Goal: Task Accomplishment & Management: Use online tool/utility

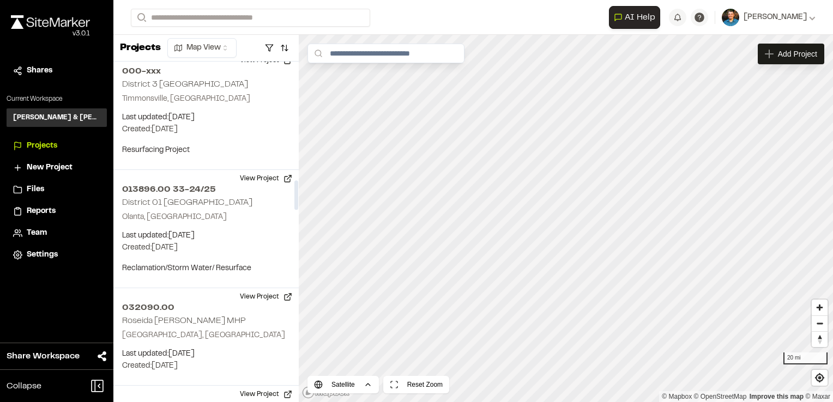
scroll to position [1417, 0]
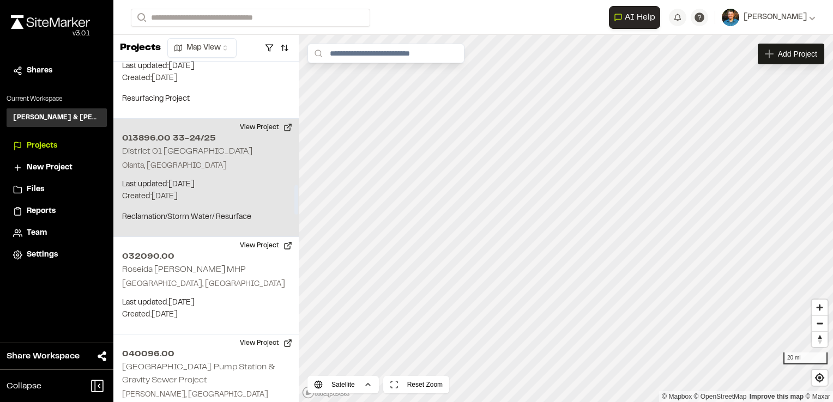
click at [215, 179] on p "Last updated: Sep 29, 2025" at bounding box center [206, 185] width 168 height 12
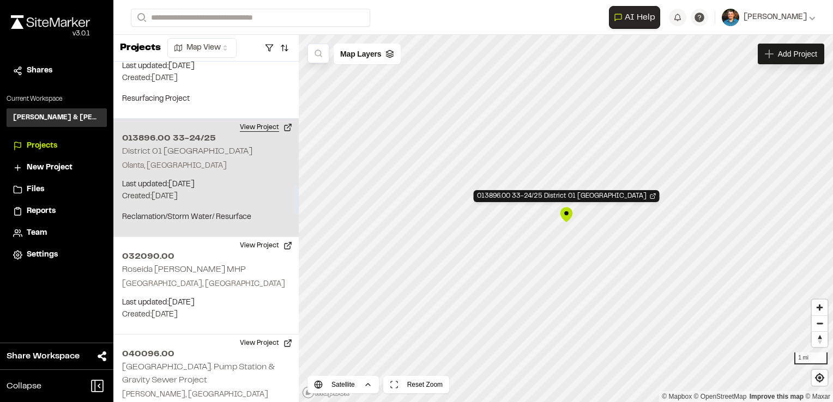
click at [281, 119] on button "View Project" at bounding box center [265, 127] width 65 height 17
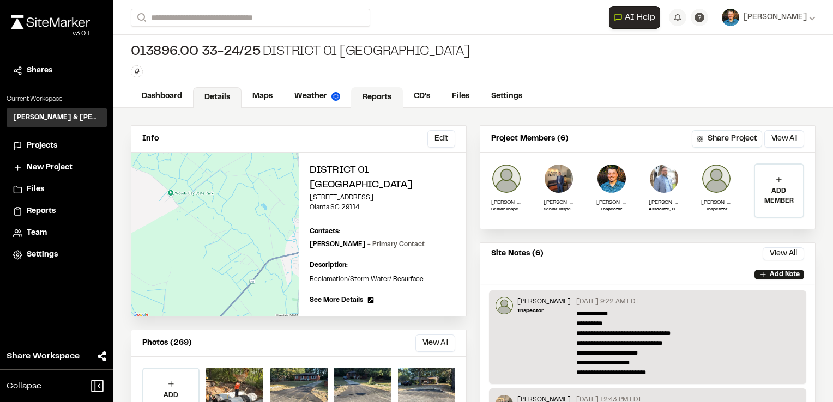
click at [384, 101] on link "Reports" at bounding box center [377, 97] width 52 height 21
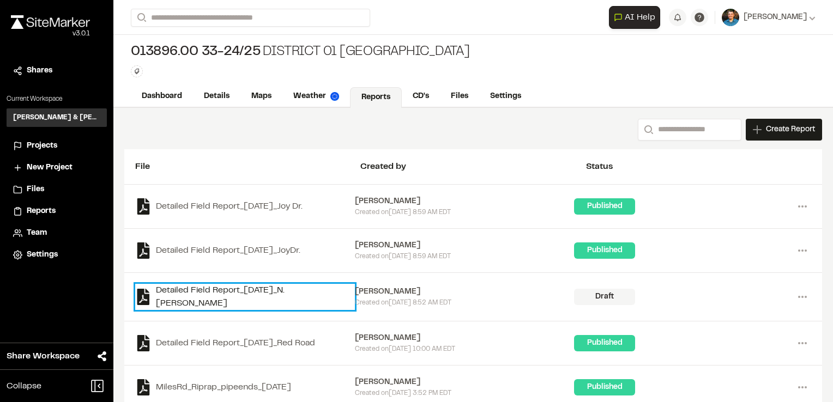
click at [318, 292] on link "Detailed Field Report_[DATE]_N. [PERSON_NAME]" at bounding box center [245, 297] width 220 height 26
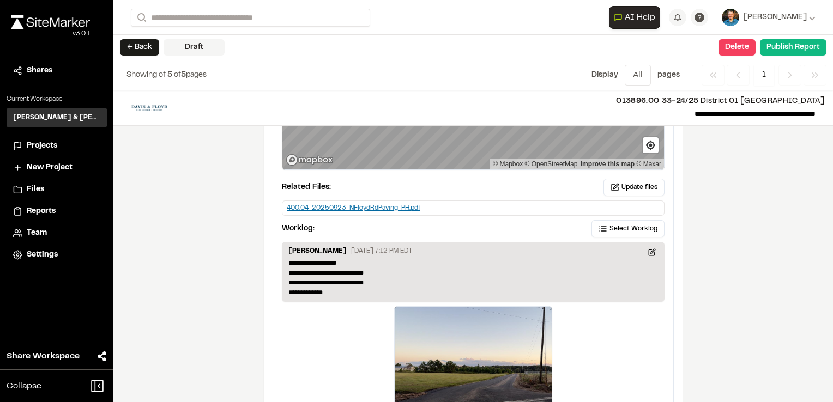
scroll to position [1362, 0]
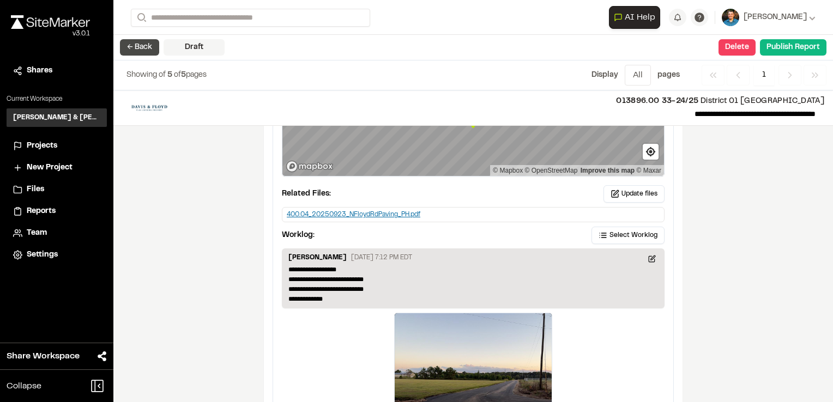
click at [141, 45] on button "← Back" at bounding box center [139, 47] width 39 height 16
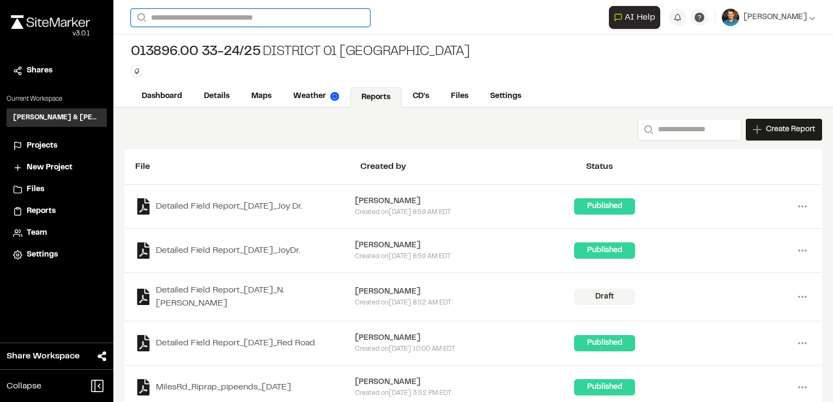
click at [197, 17] on input "Search" at bounding box center [250, 18] width 239 height 18
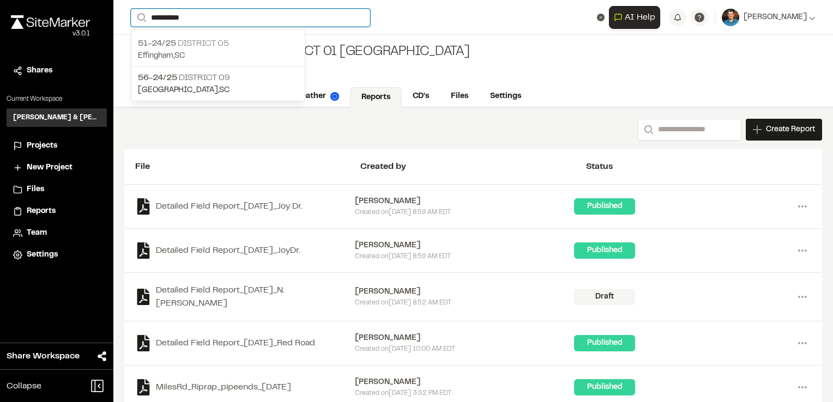
type input "**********"
click at [271, 45] on p "51-24/25 District 05" at bounding box center [218, 43] width 160 height 13
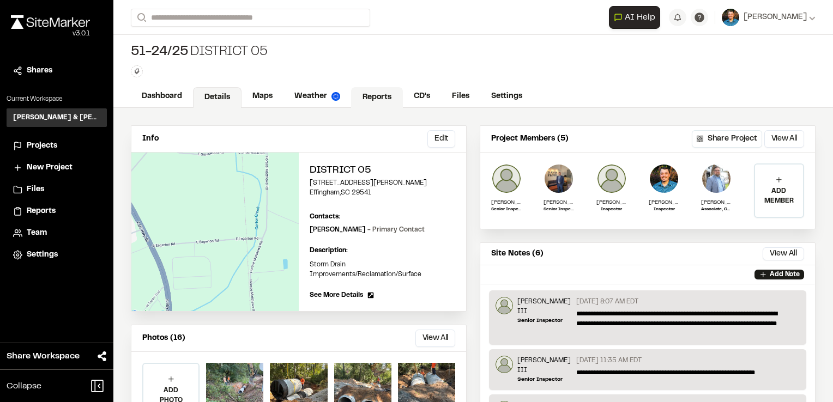
click at [366, 102] on link "Reports" at bounding box center [377, 97] width 52 height 21
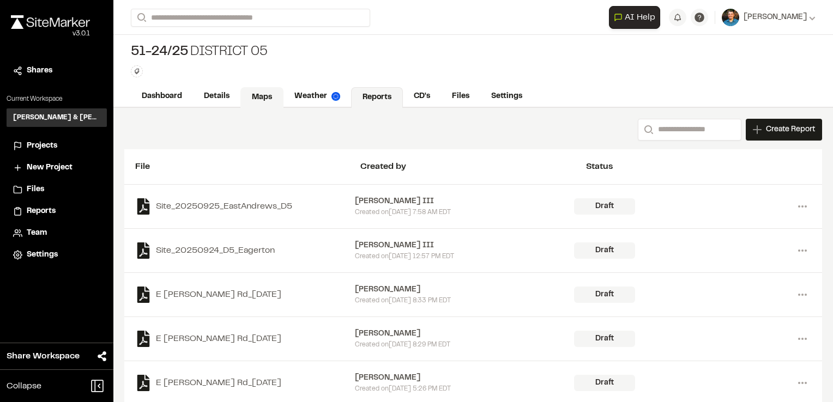
click at [245, 91] on link "Maps" at bounding box center [261, 97] width 43 height 21
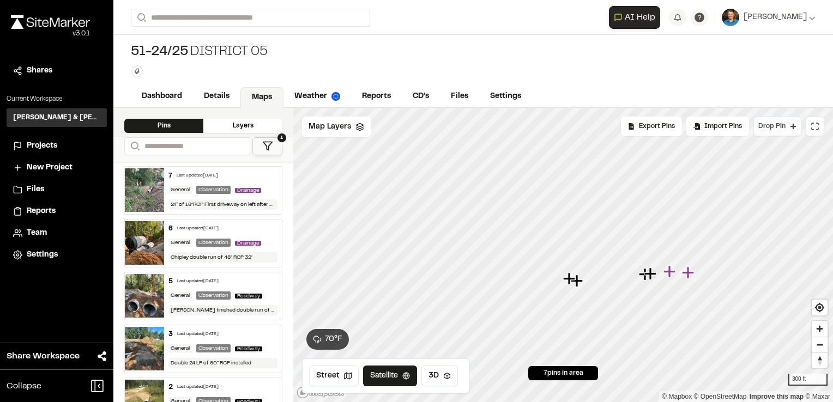
click at [771, 125] on span "Drop Pin" at bounding box center [771, 127] width 27 height 10
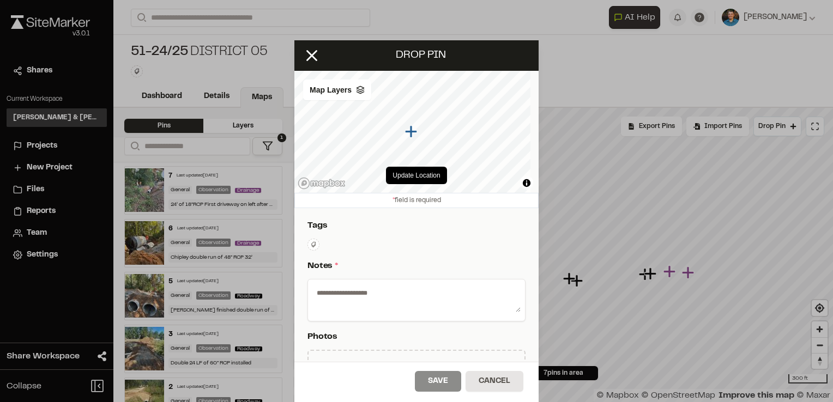
click at [382, 286] on textarea at bounding box center [416, 298] width 208 height 28
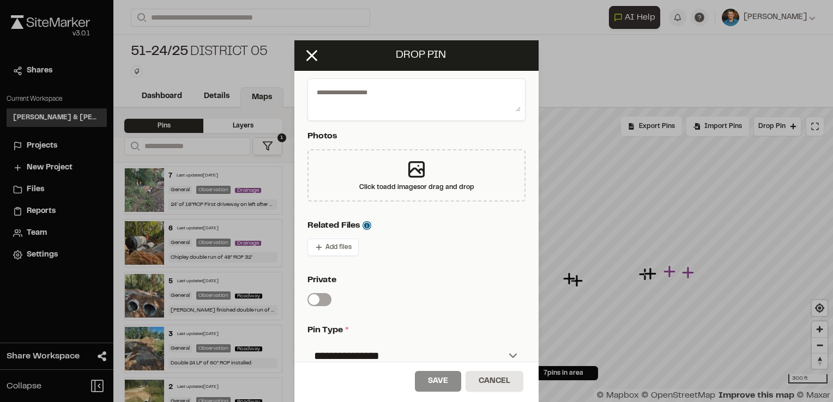
scroll to position [322, 0]
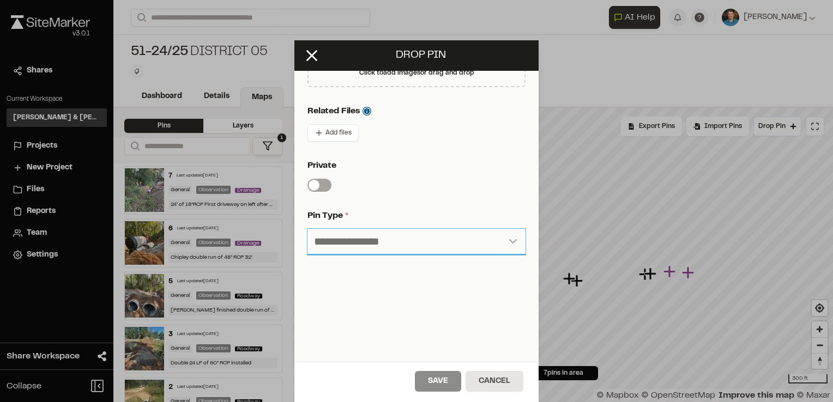
click at [398, 234] on select "**********" at bounding box center [416, 242] width 218 height 26
select select "****"
click at [307, 229] on select "**********" at bounding box center [416, 242] width 218 height 26
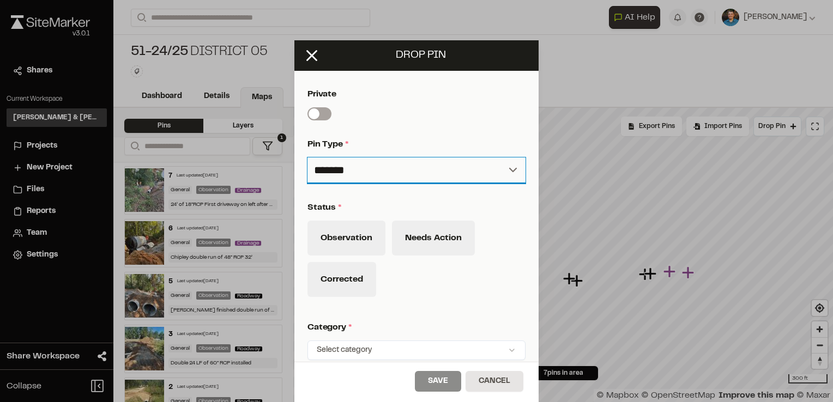
scroll to position [486, 0]
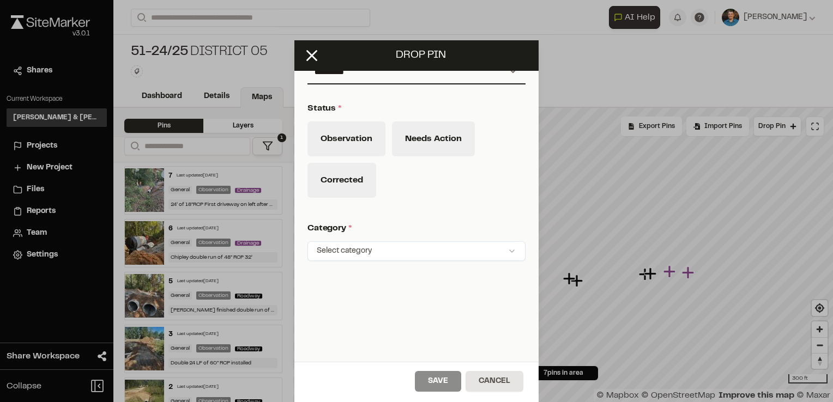
drag, startPoint x: 355, startPoint y: 102, endPoint x: 351, endPoint y: 116, distance: 14.3
click at [355, 103] on p "Status *" at bounding box center [414, 108] width 214 height 13
drag, startPoint x: 351, startPoint y: 125, endPoint x: 357, endPoint y: 137, distance: 12.7
click at [353, 126] on button "Observation" at bounding box center [346, 139] width 78 height 35
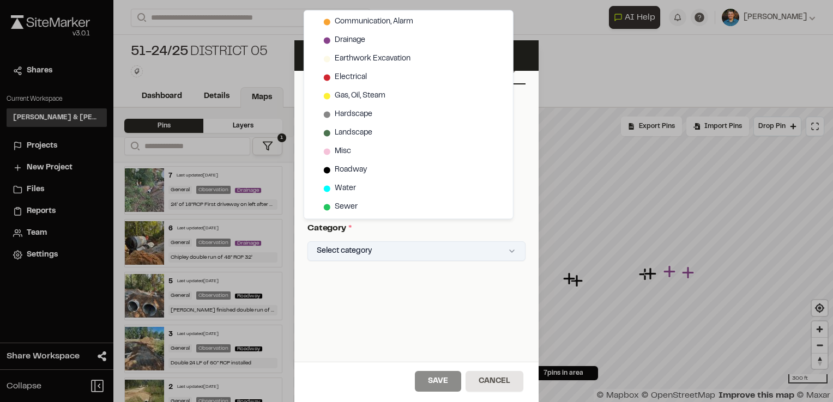
click at [459, 255] on html "Close sidebar v 3.0.1 Shares Current Workspace [PERSON_NAME] & [PERSON_NAME] In…" at bounding box center [416, 201] width 833 height 402
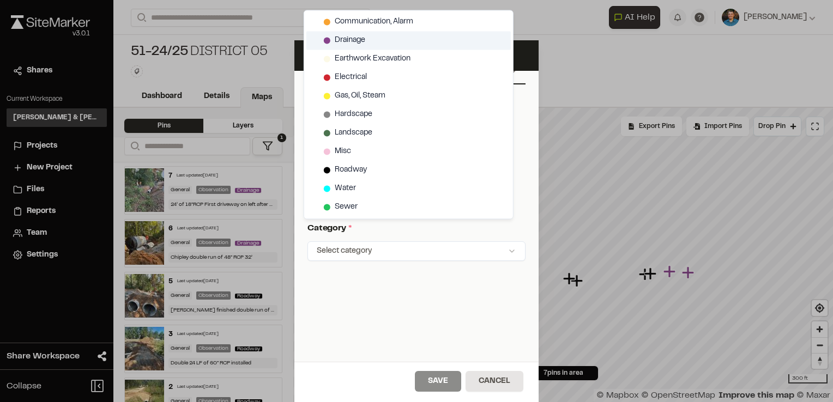
click at [390, 37] on div "Drainage" at bounding box center [408, 40] width 204 height 19
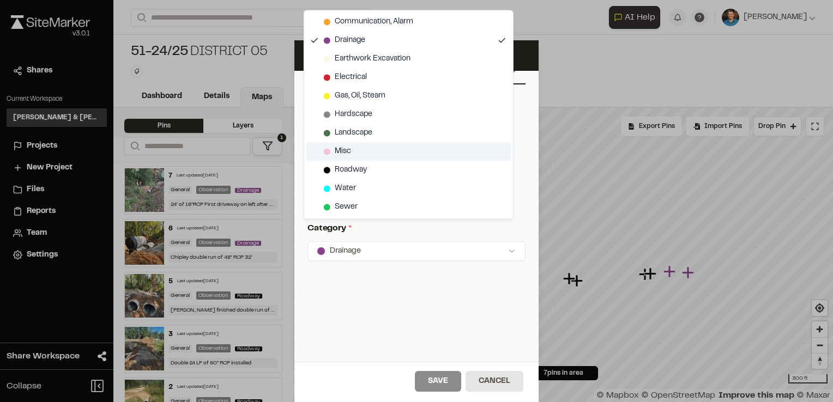
click at [371, 151] on div "Misc" at bounding box center [408, 151] width 204 height 19
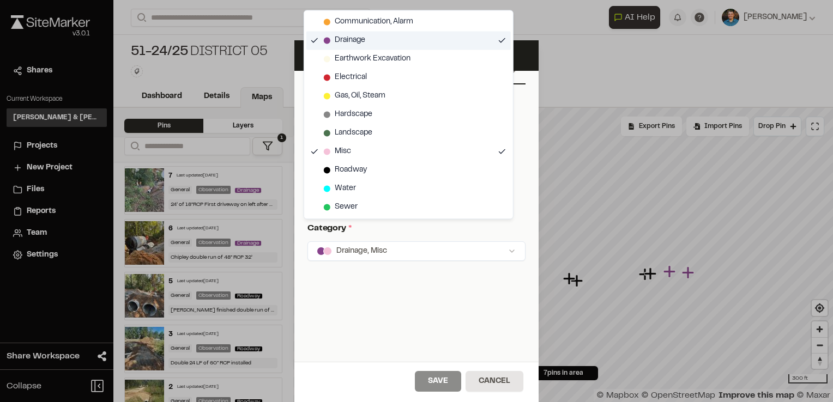
click at [379, 40] on div "Drainage" at bounding box center [408, 40] width 204 height 19
click at [432, 385] on html "Close sidebar v 3.0.1 Shares Current Workspace [PERSON_NAME] & [PERSON_NAME] In…" at bounding box center [416, 201] width 833 height 402
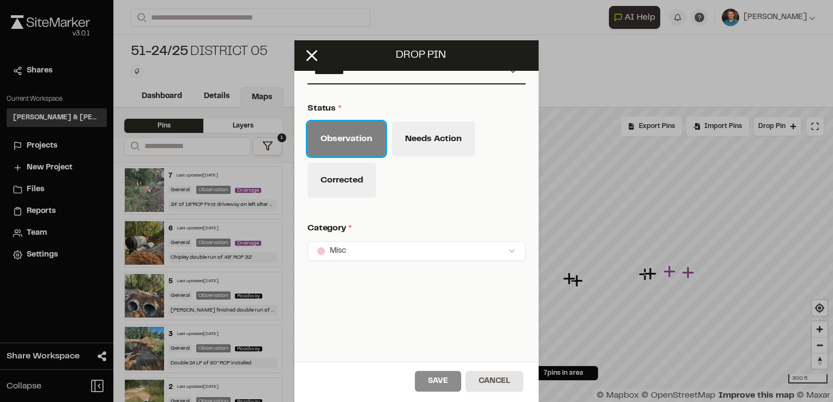
click at [341, 143] on button "Observation" at bounding box center [346, 139] width 78 height 35
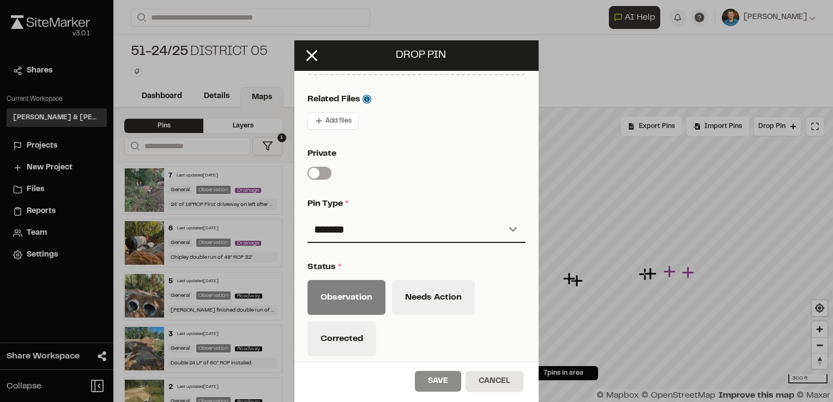
scroll to position [499, 0]
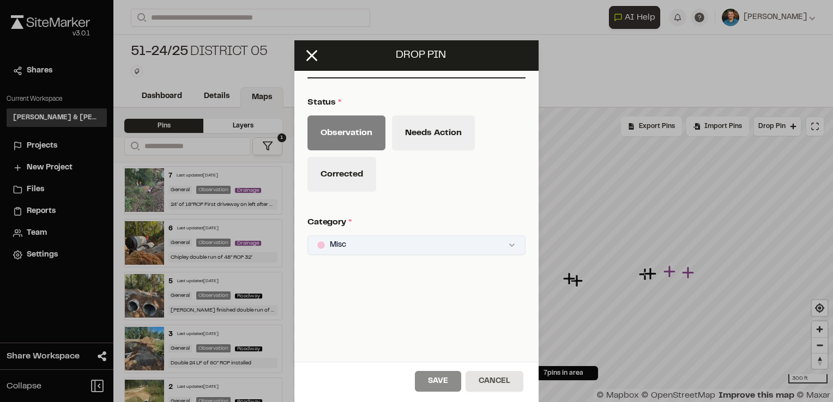
click at [418, 235] on html "Close sidebar v 3.0.1 Shares Current Workspace [PERSON_NAME] & [PERSON_NAME] In…" at bounding box center [416, 201] width 833 height 402
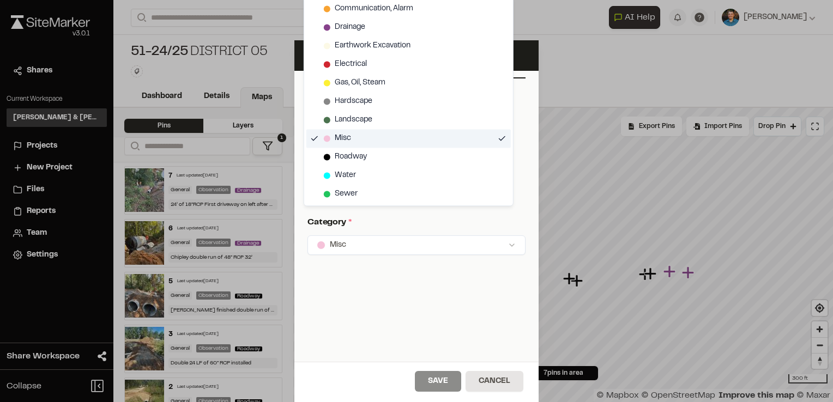
click at [445, 134] on div "Misc" at bounding box center [408, 138] width 204 height 19
click at [444, 134] on div "Misc" at bounding box center [408, 138] width 204 height 19
click at [464, 335] on html "Close sidebar v 3.0.1 Shares Current Workspace [PERSON_NAME] & [PERSON_NAME] In…" at bounding box center [416, 201] width 833 height 402
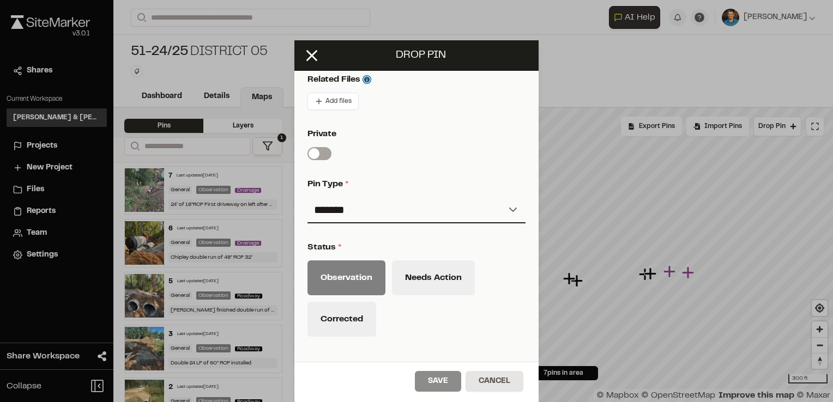
scroll to position [335, 0]
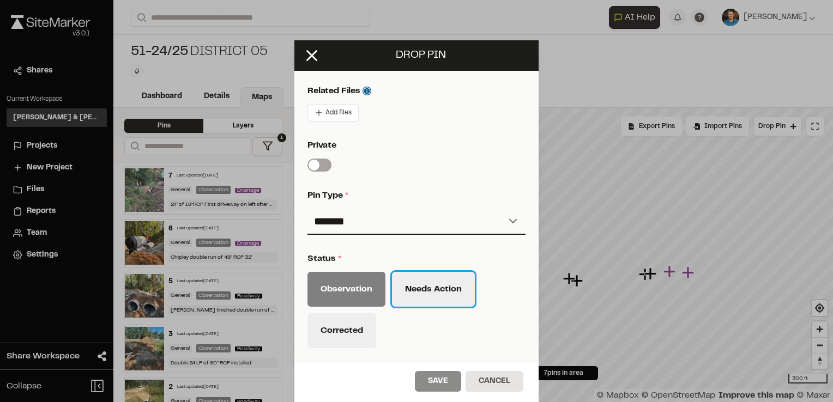
click at [435, 290] on button "Needs Action" at bounding box center [433, 289] width 83 height 35
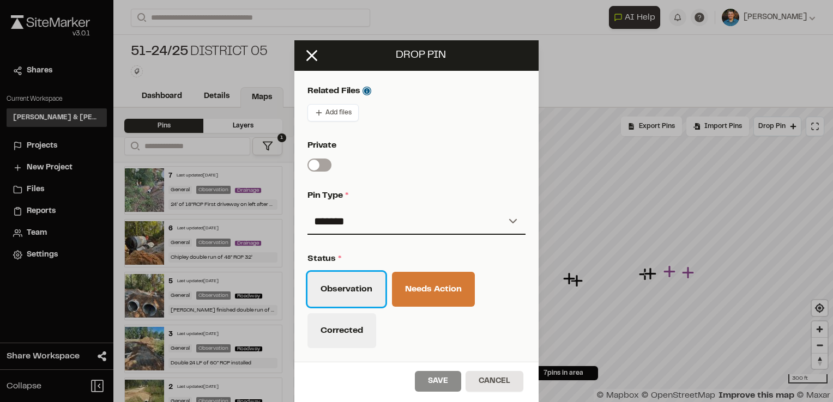
click at [370, 290] on button "Observation" at bounding box center [346, 289] width 78 height 35
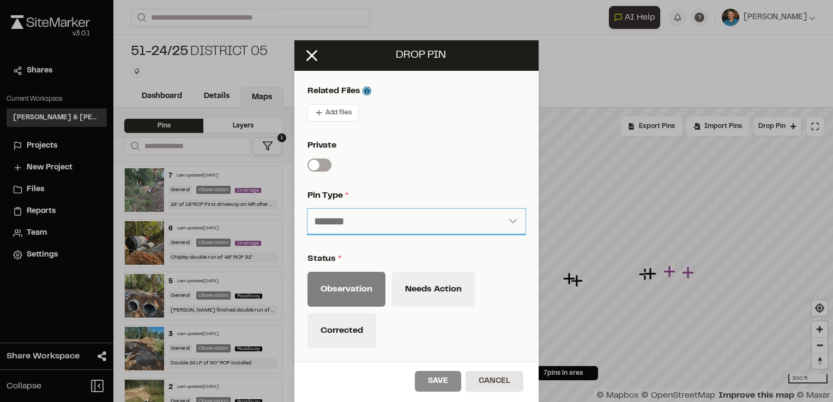
click at [428, 224] on select "**********" at bounding box center [416, 222] width 218 height 26
click at [307, 209] on select "**********" at bounding box center [416, 222] width 218 height 26
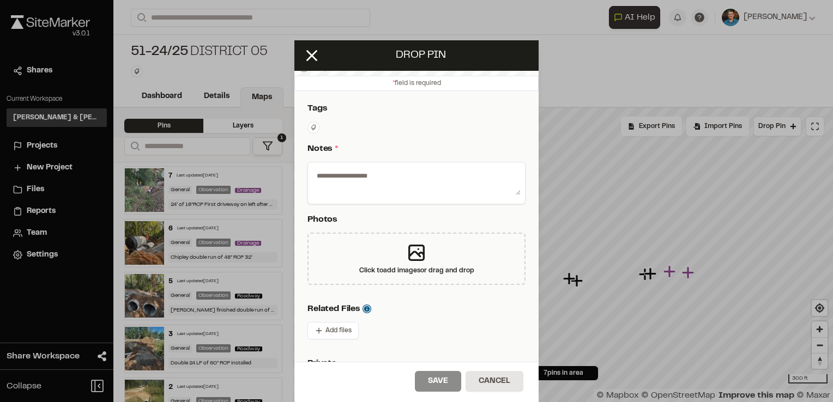
scroll to position [63, 0]
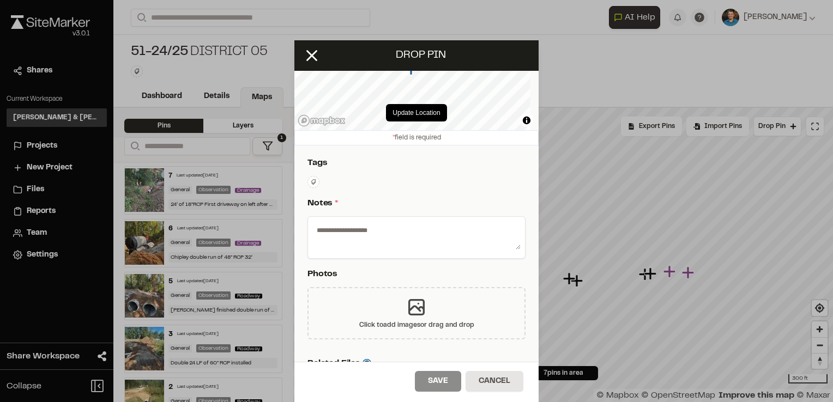
click at [418, 296] on icon at bounding box center [416, 307] width 22 height 22
click at [447, 393] on div "Save Cancel" at bounding box center [416, 382] width 244 height 41
click at [427, 247] on textarea at bounding box center [416, 235] width 208 height 28
type textarea "*"
type textarea "**********"
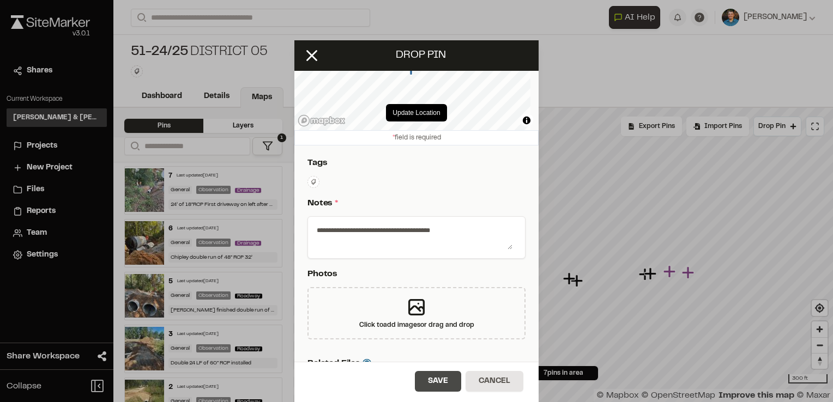
click at [442, 379] on button "Save" at bounding box center [438, 381] width 46 height 21
